Goal: Task Accomplishment & Management: Manage account settings

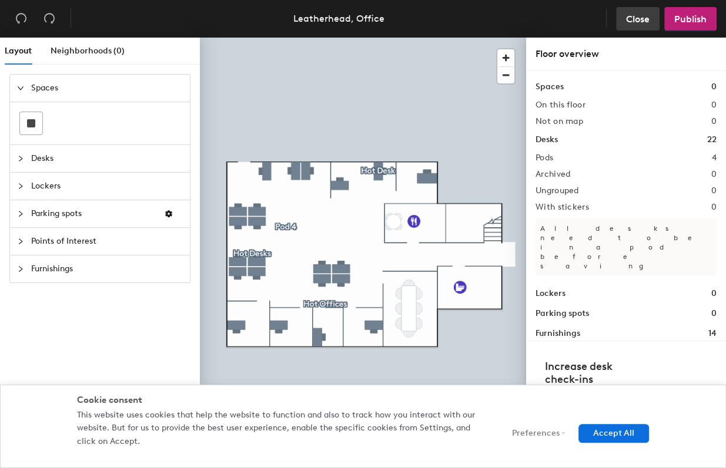
click at [634, 20] on span "Close" at bounding box center [638, 19] width 24 height 11
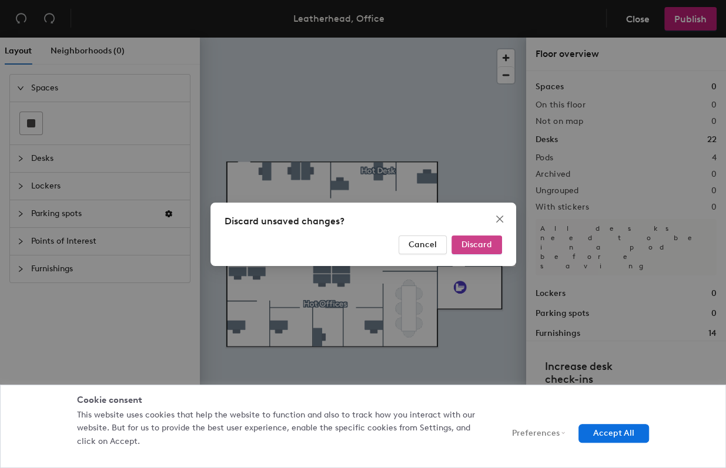
click at [487, 245] on span "Discard" at bounding box center [476, 245] width 31 height 10
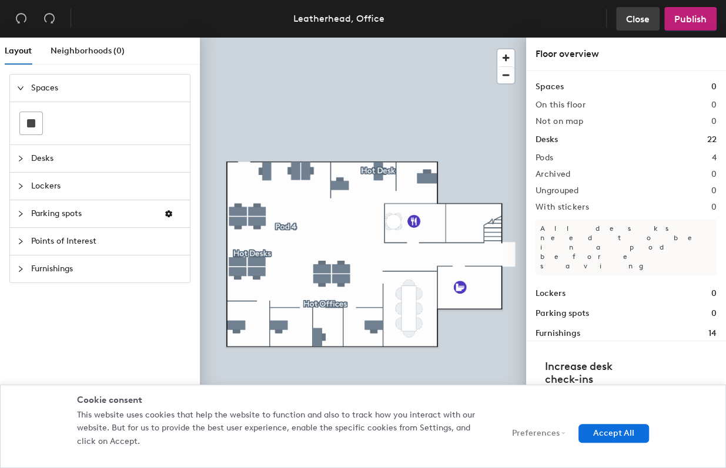
click at [630, 23] on span "Close" at bounding box center [638, 19] width 24 height 11
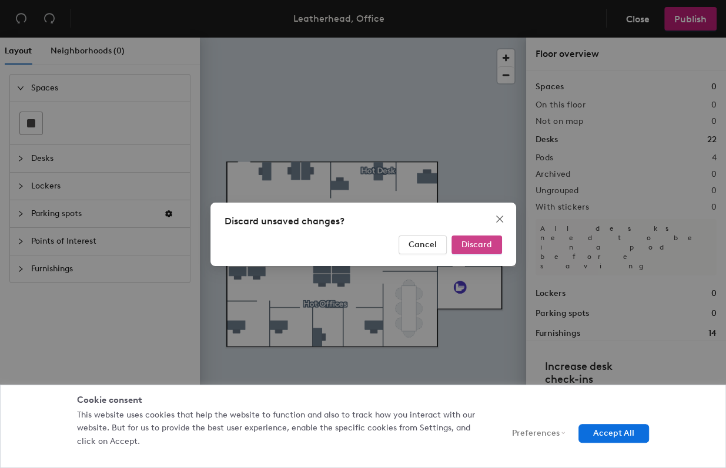
click at [481, 243] on span "Discard" at bounding box center [476, 245] width 31 height 10
